Goal: Task Accomplishment & Management: Use online tool/utility

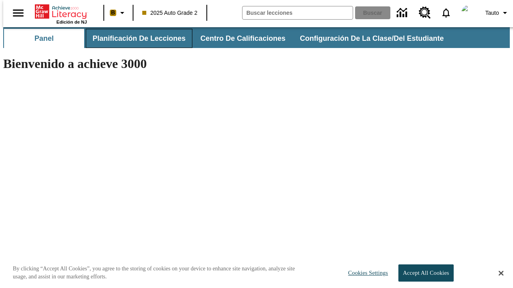
click at [134, 38] on span "Planificación de lecciones" at bounding box center [138, 38] width 93 height 9
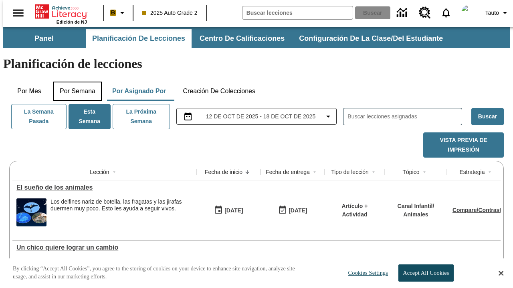
click at [75, 82] on button "Por semana" at bounding box center [77, 91] width 48 height 19
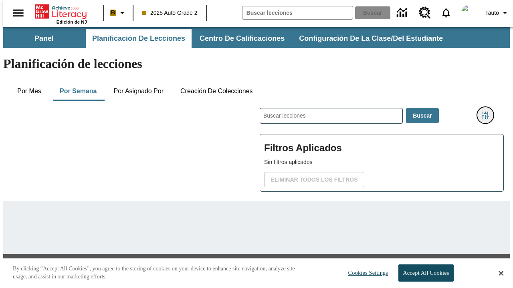
click at [488, 112] on icon "Menú lateral de filtros" at bounding box center [484, 115] width 7 height 7
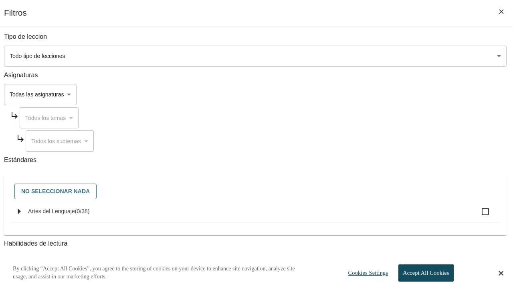
click at [353, 94] on body "Saltar al contenido principal Edición de NJ B 2025 Auto Grade 2 Buscar 0 Tauto …" at bounding box center [256, 191] width 506 height 328
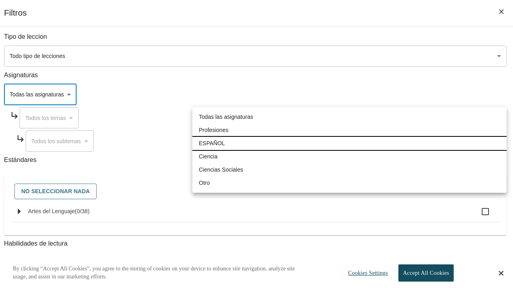
click at [349, 143] on li "ESPAÑOL" at bounding box center [349, 143] width 314 height 13
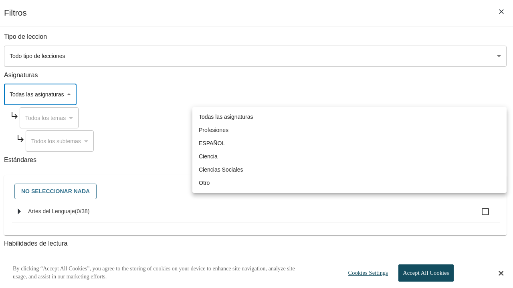
type input "1"
